Goal: Check status

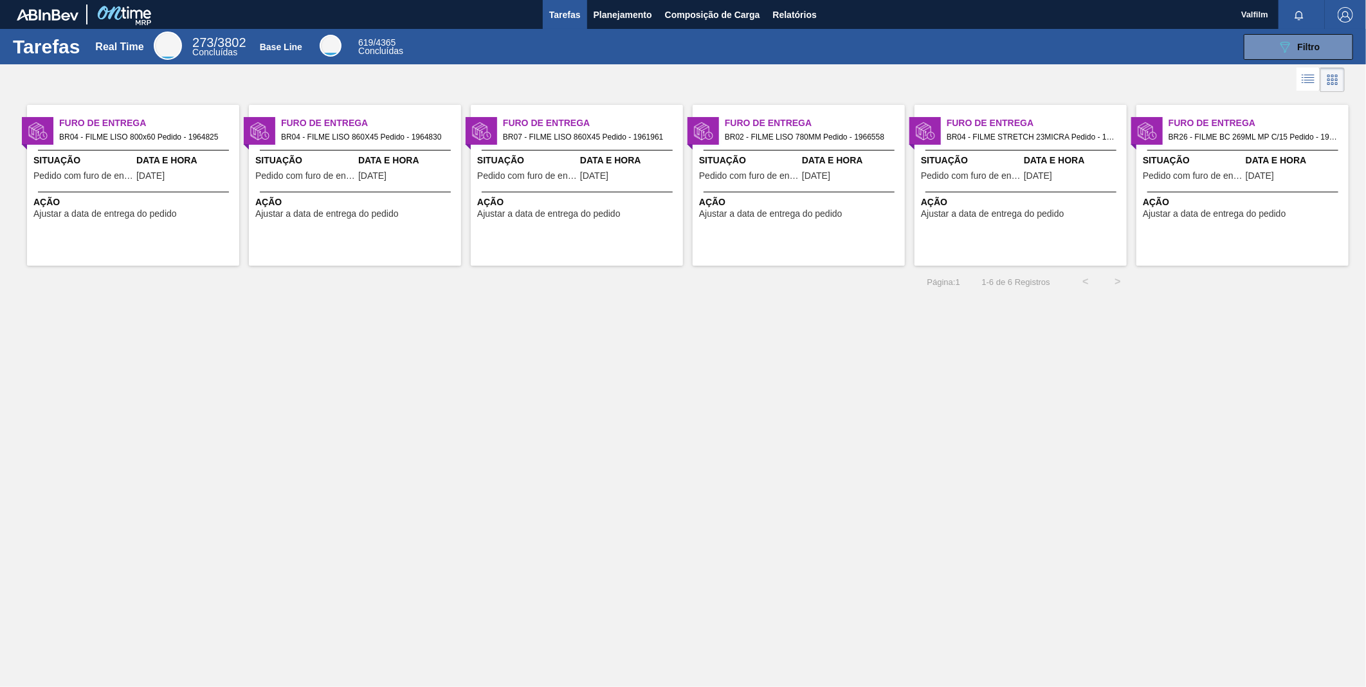
click at [580, 190] on div "Furo de Entrega BR07 - FILME LISO 860X45 Pedido - 1961961 Situação Pedido com f…" at bounding box center [577, 185] width 212 height 161
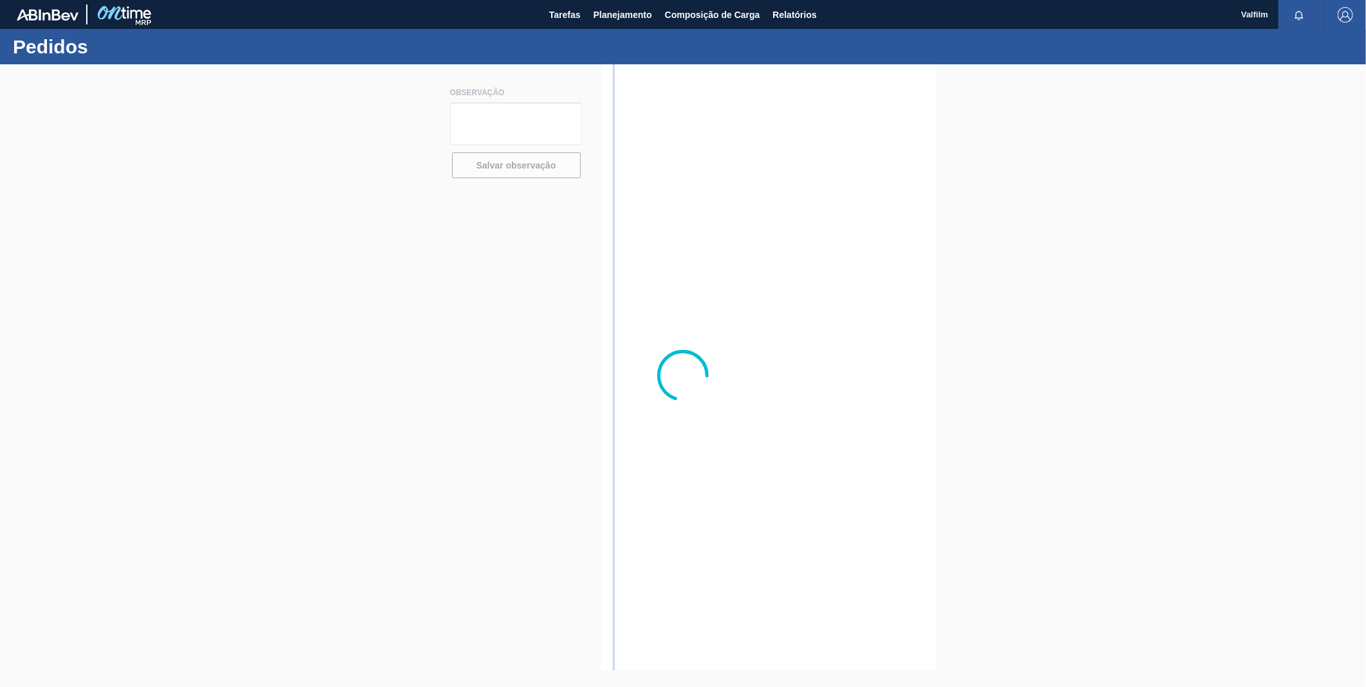
type textarea "ATRASO NAVIO - [GEOGRAPHIC_DATA] PORTO - NOVA ATRACAÇÃO 23/8"
